Goal: Find specific page/section

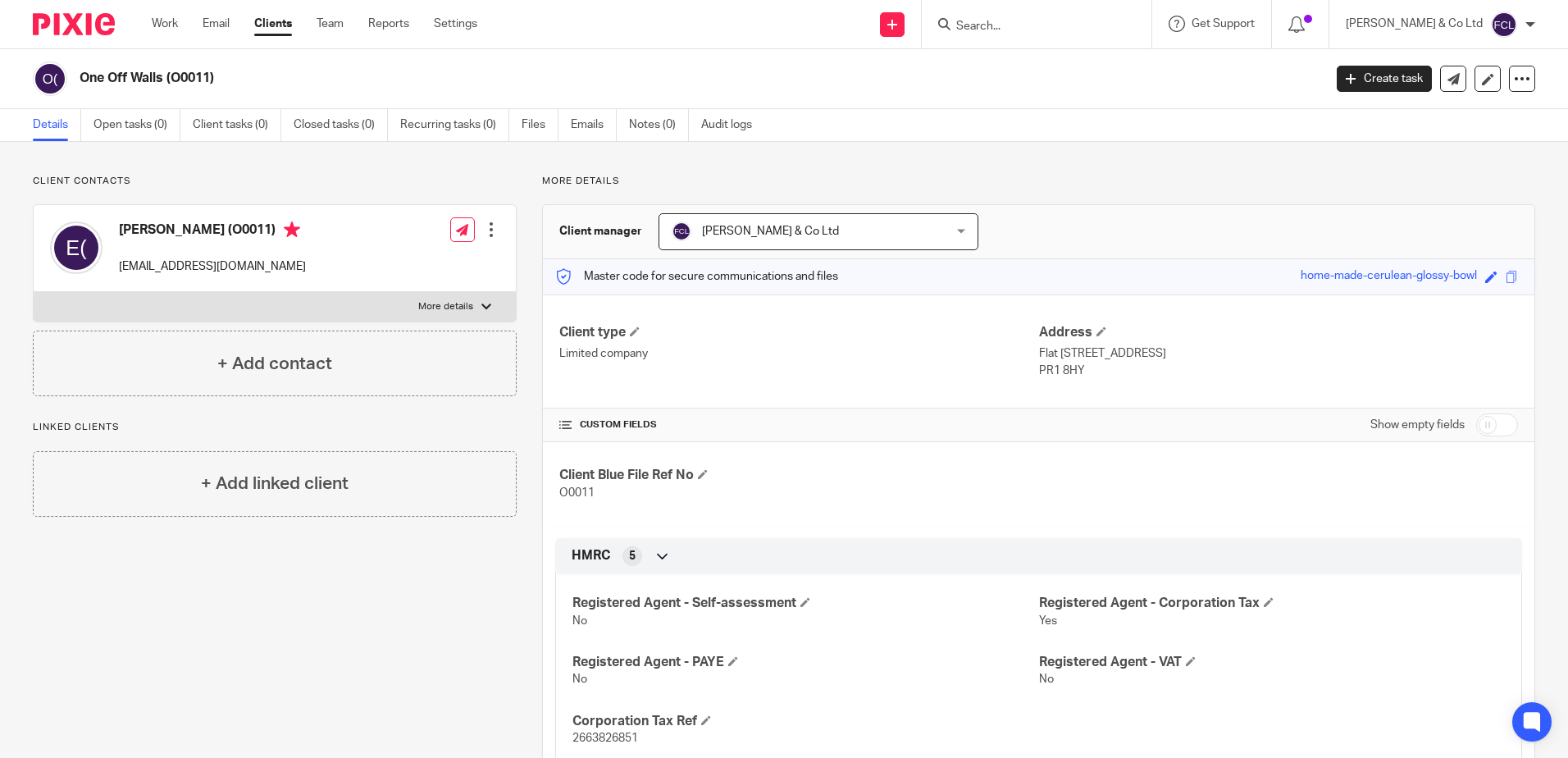
click at [1035, 24] on input "Search" at bounding box center [1028, 26] width 148 height 15
type input "FIFTY"
click at [1097, 75] on link at bounding box center [1109, 71] width 314 height 38
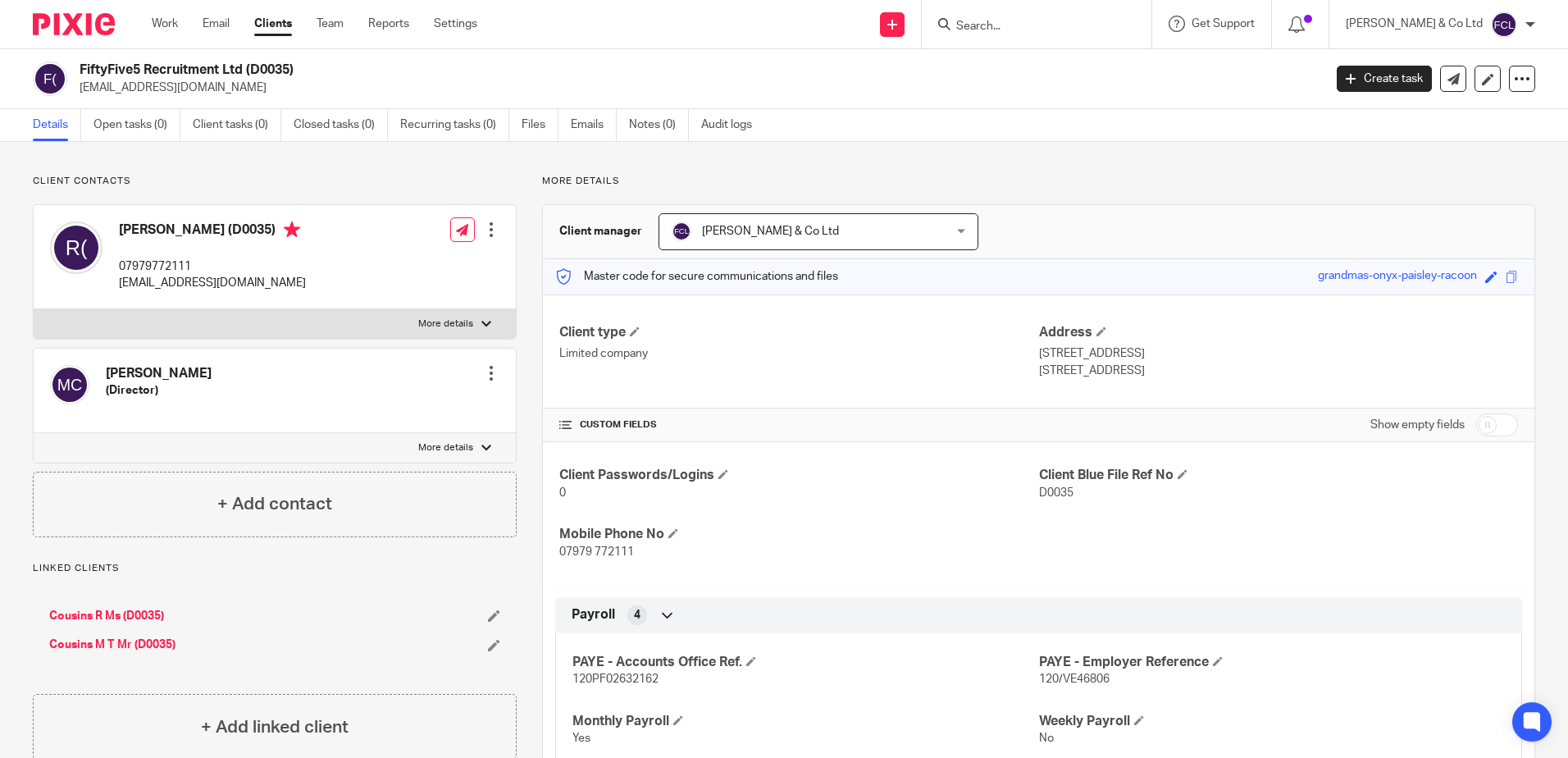
drag, startPoint x: 225, startPoint y: 234, endPoint x: 119, endPoint y: 232, distance: 106.0
click at [119, 232] on h4 "[PERSON_NAME] (D0035)" at bounding box center [212, 231] width 187 height 21
copy h4 "[PERSON_NAME]"
